Goal: Task Accomplishment & Management: Manage account settings

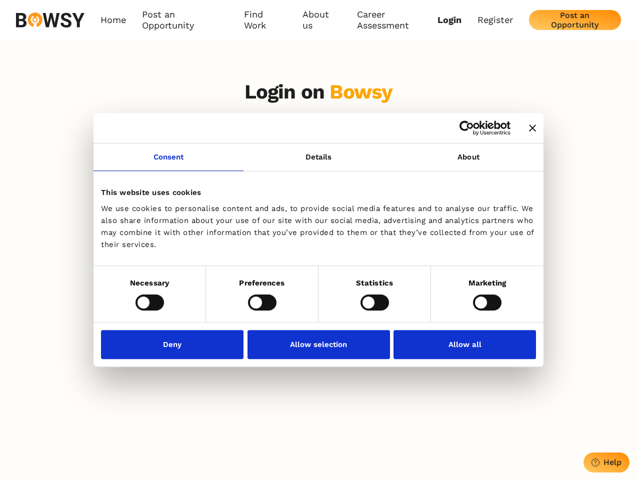
click at [529, 129] on icon "Close banner" at bounding box center [532, 128] width 7 height 7
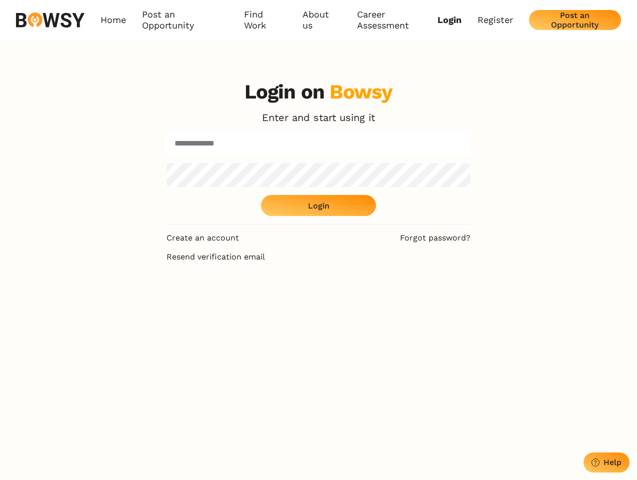
click at [169, 163] on link "Consent" at bounding box center [169, 158] width 150 height 28
click at [469, 163] on div "Login on Bowsy Enter and start using it Login" at bounding box center [319, 152] width 304 height 145
click at [150, 302] on div "Login on Bowsy Enter and start using it Login Create an account Forgot password…" at bounding box center [318, 312] width 637 height 480
click at [262, 302] on div "Login on Bowsy Enter and start using it Login Create an account Forgot password…" at bounding box center [319, 312] width 320 height 480
click at [375, 302] on div "Login on Bowsy Enter and start using it Login Create an account Forgot password…" at bounding box center [319, 312] width 320 height 480
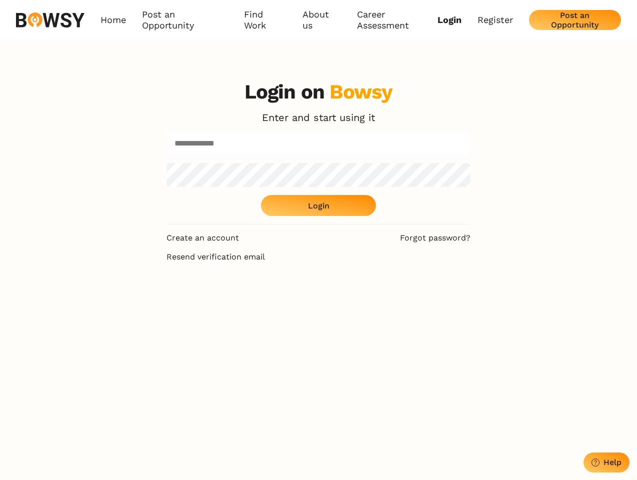
click at [487, 302] on div "Login on Bowsy Enter and start using it Login Create an account Forgot password…" at bounding box center [318, 312] width 637 height 480
click at [175, 344] on div "Login on Bowsy Enter and start using it Login Create an account Forgot password…" at bounding box center [319, 312] width 320 height 480
click at [319, 344] on div "Login on Bowsy Enter and start using it Login Create an account Forgot password…" at bounding box center [319, 312] width 320 height 480
